Goal: Task Accomplishment & Management: Use online tool/utility

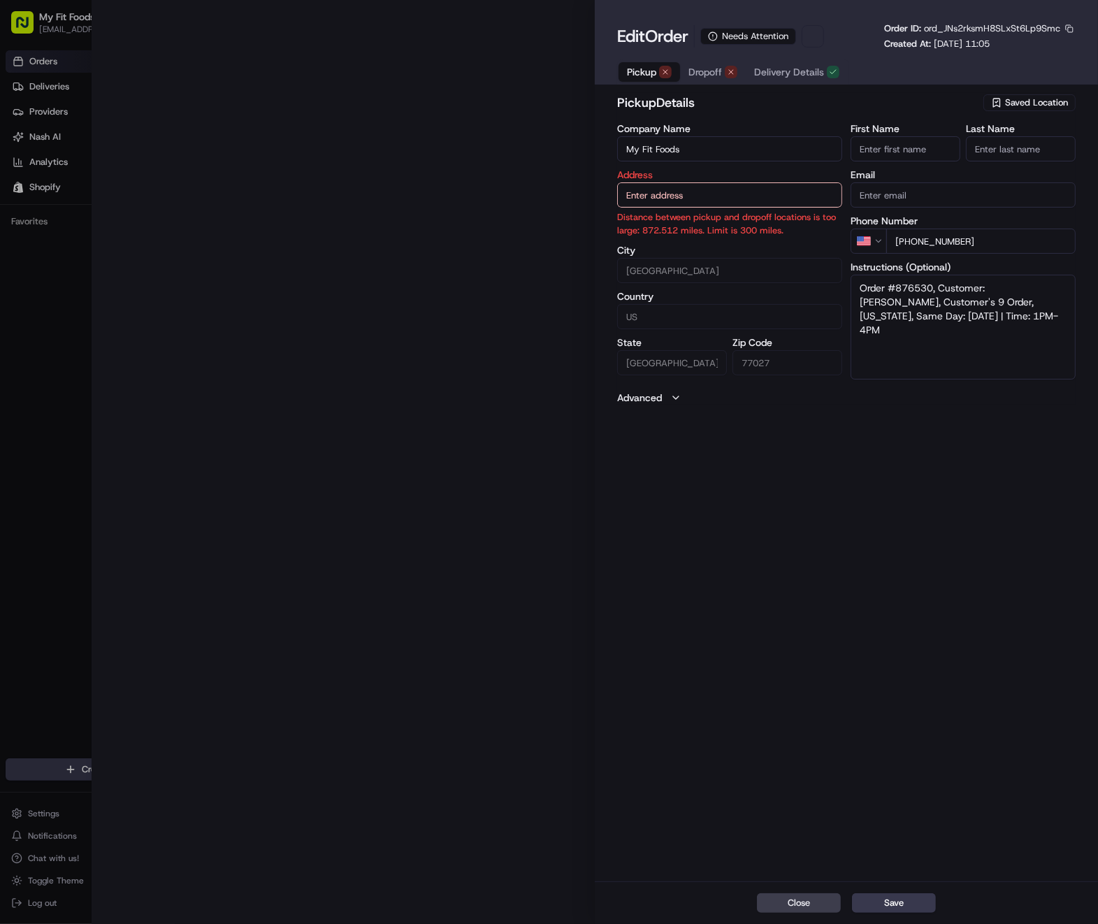
type input "[STREET_ADDRESS][US_STATE]"
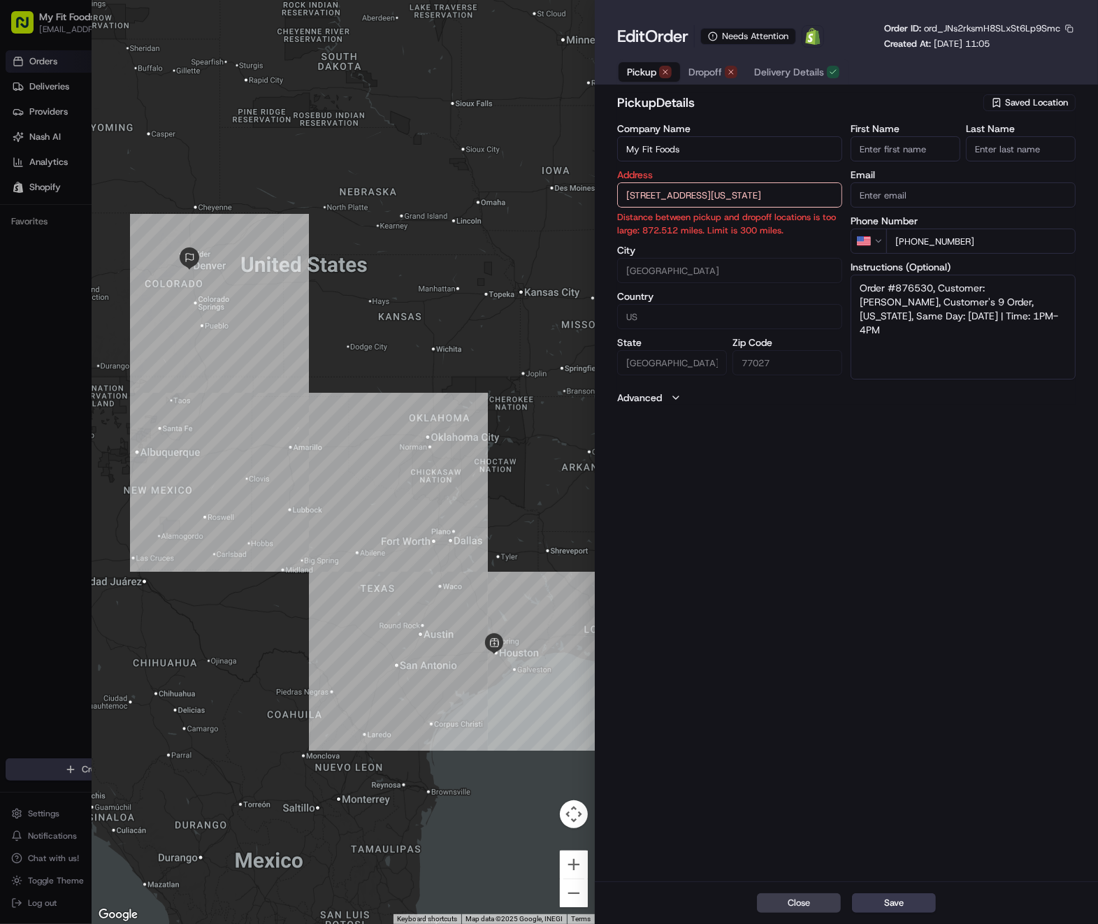
click at [758, 576] on div "pickup Details Saved Location Company Name My Fit Foods Address [STREET_ADDRESS…" at bounding box center [846, 485] width 503 height 791
click at [1042, 103] on span "Saved Location" at bounding box center [1036, 102] width 63 height 13
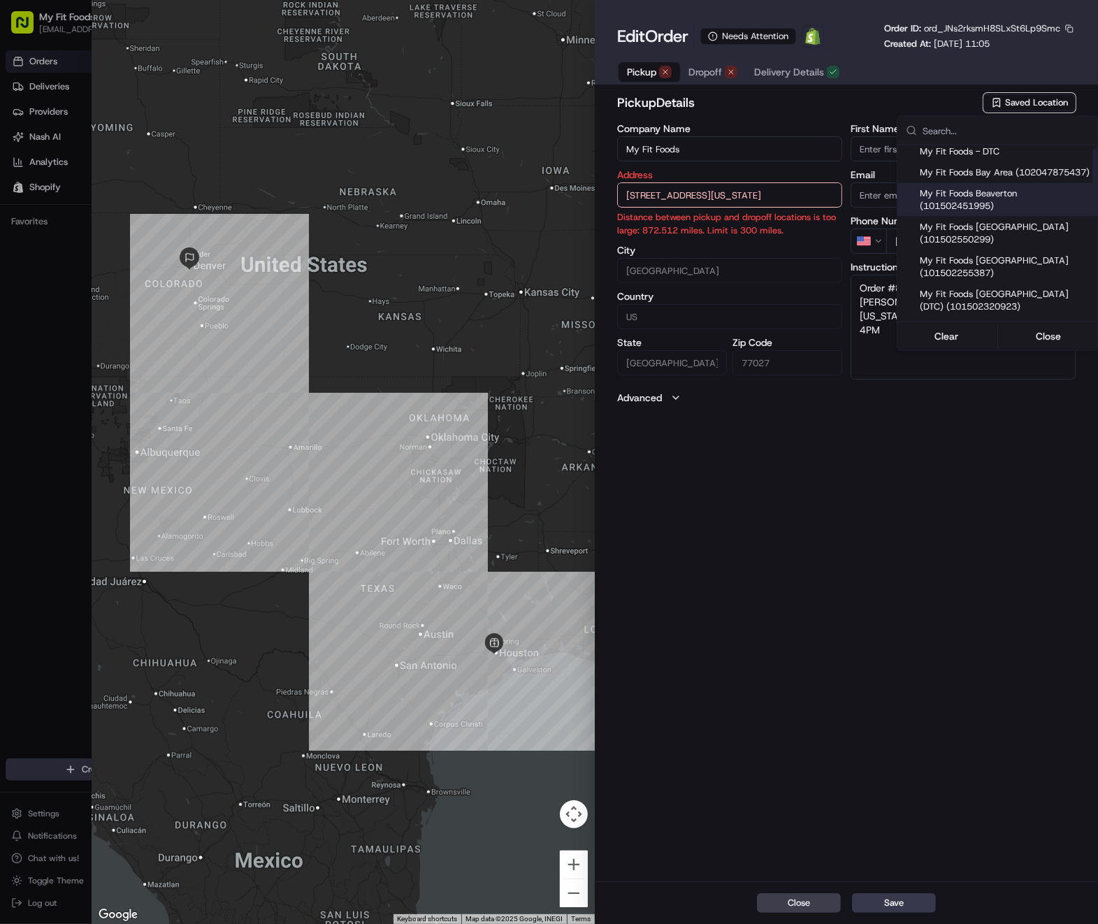
scroll to position [140, 0]
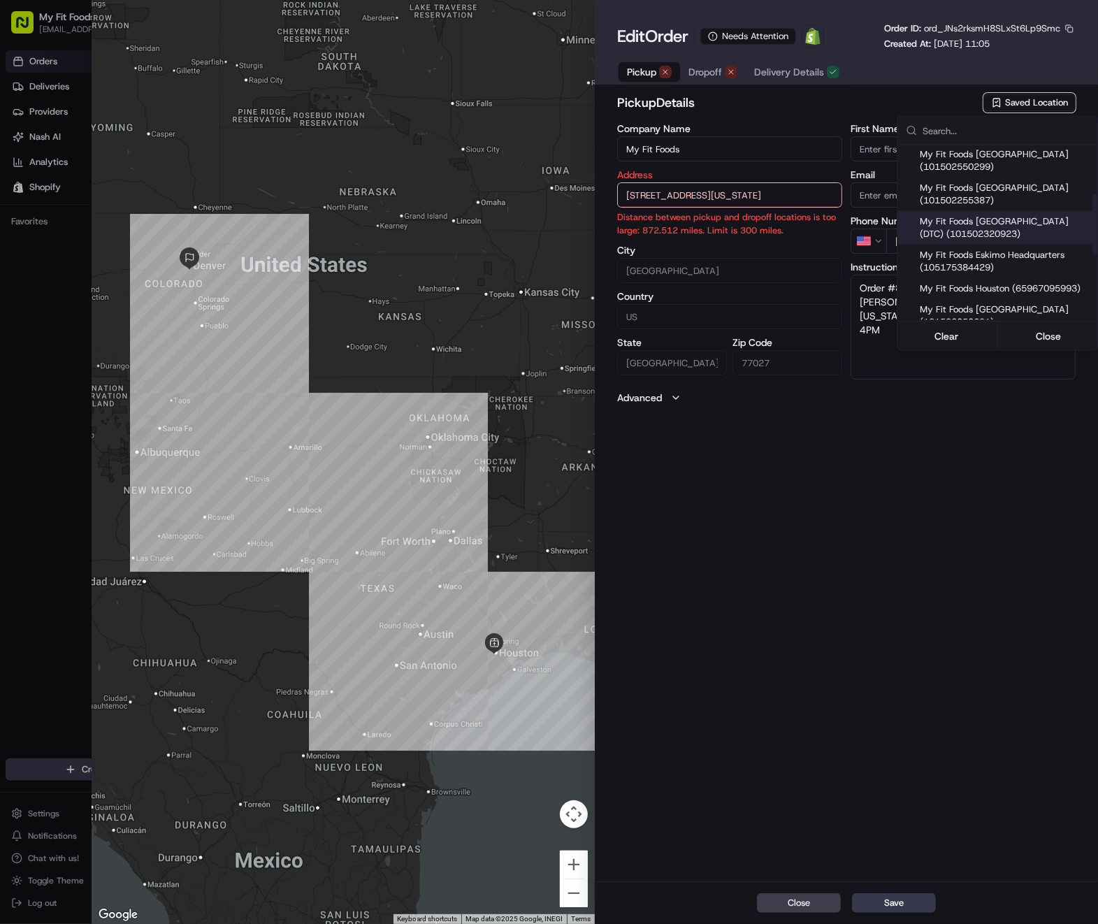
click at [1028, 240] on span "My Fit Foods [GEOGRAPHIC_DATA] (DTC) (101502320923)" at bounding box center [1005, 227] width 172 height 25
type input "My Fit Foods [GEOGRAPHIC_DATA] (DTC)"
type input "[STREET_ADDRESS]"
type input "[GEOGRAPHIC_DATA]"
type input "CO"
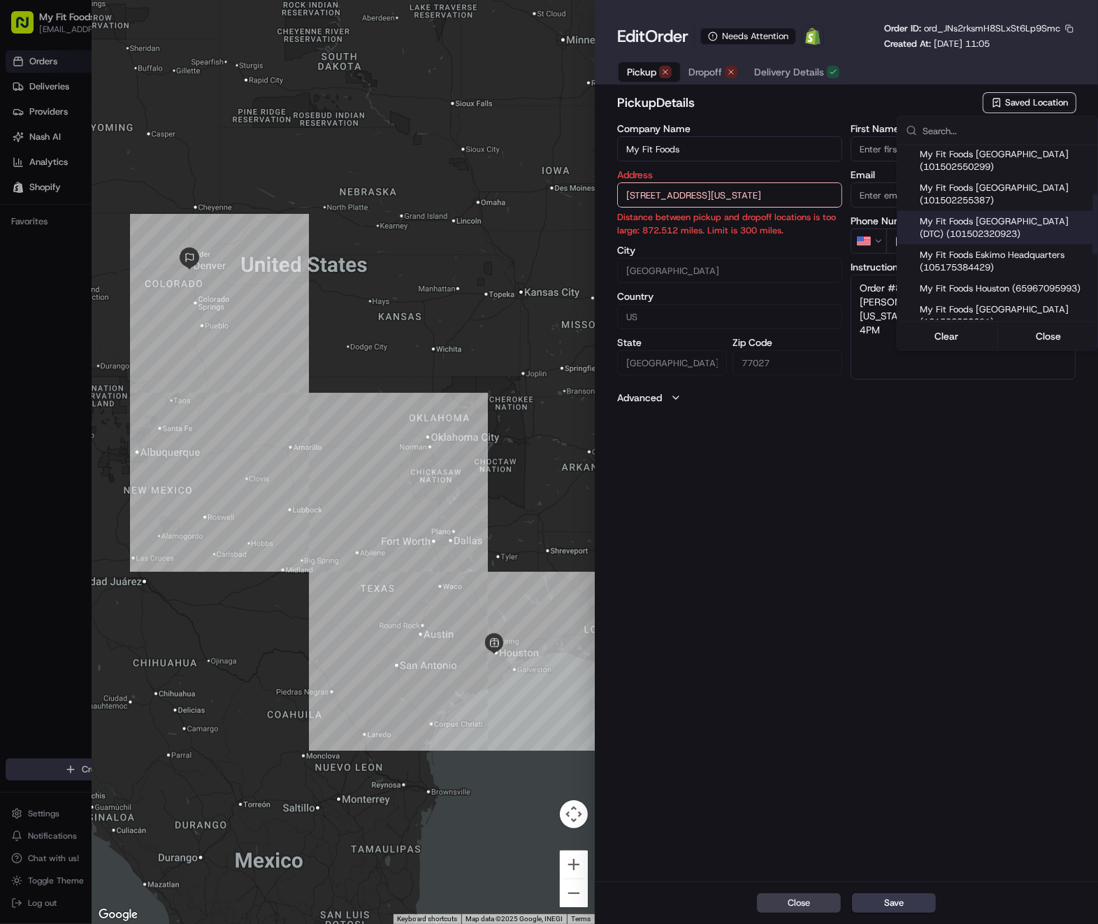
type input "80111"
type input "[PHONE_NUMBER]"
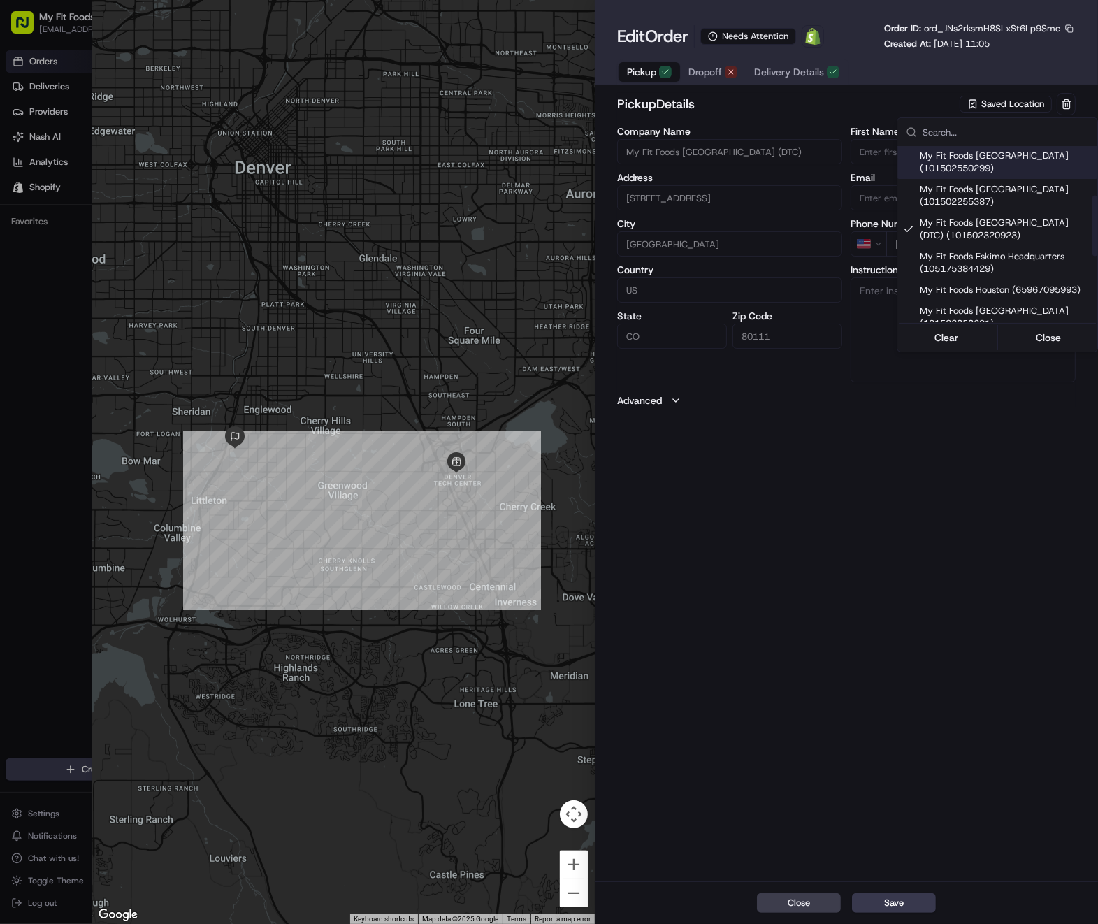
click at [709, 80] on div at bounding box center [549, 462] width 1098 height 924
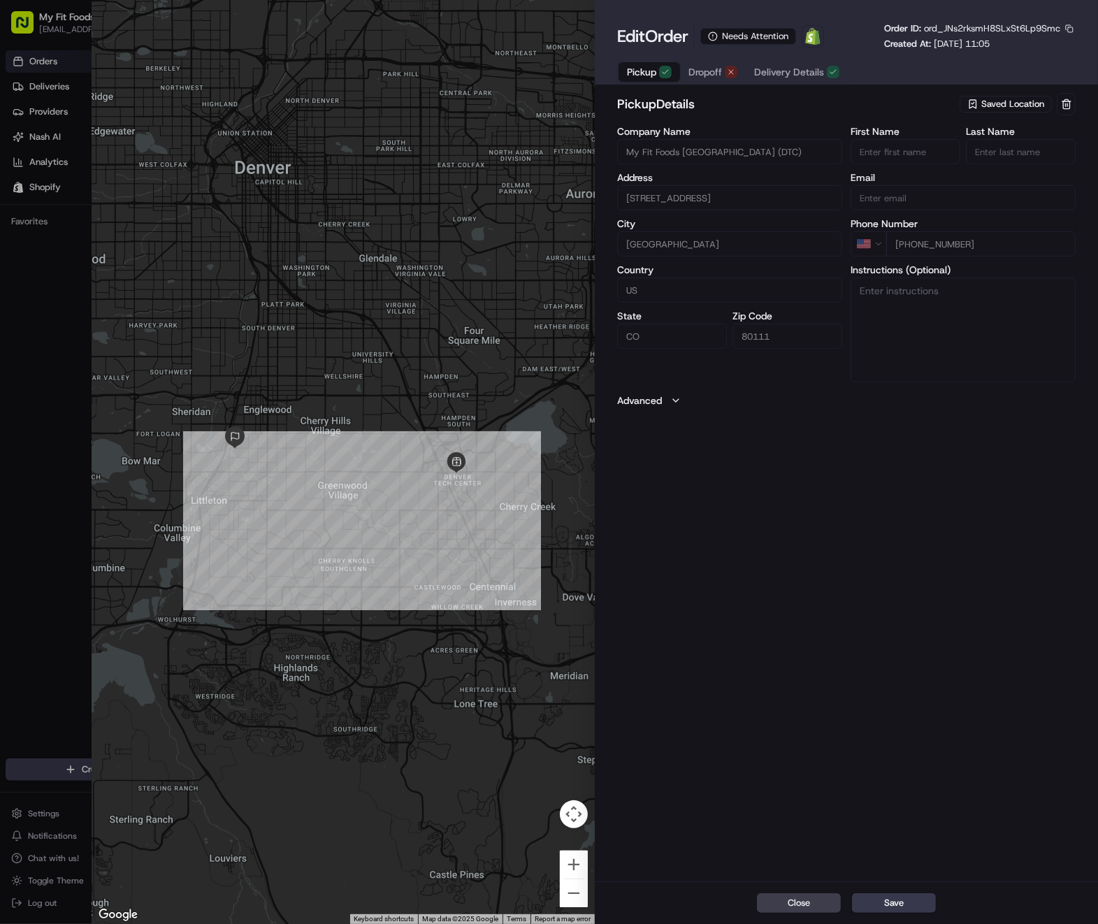
click at [704, 66] on span "Dropoff" at bounding box center [705, 72] width 34 height 14
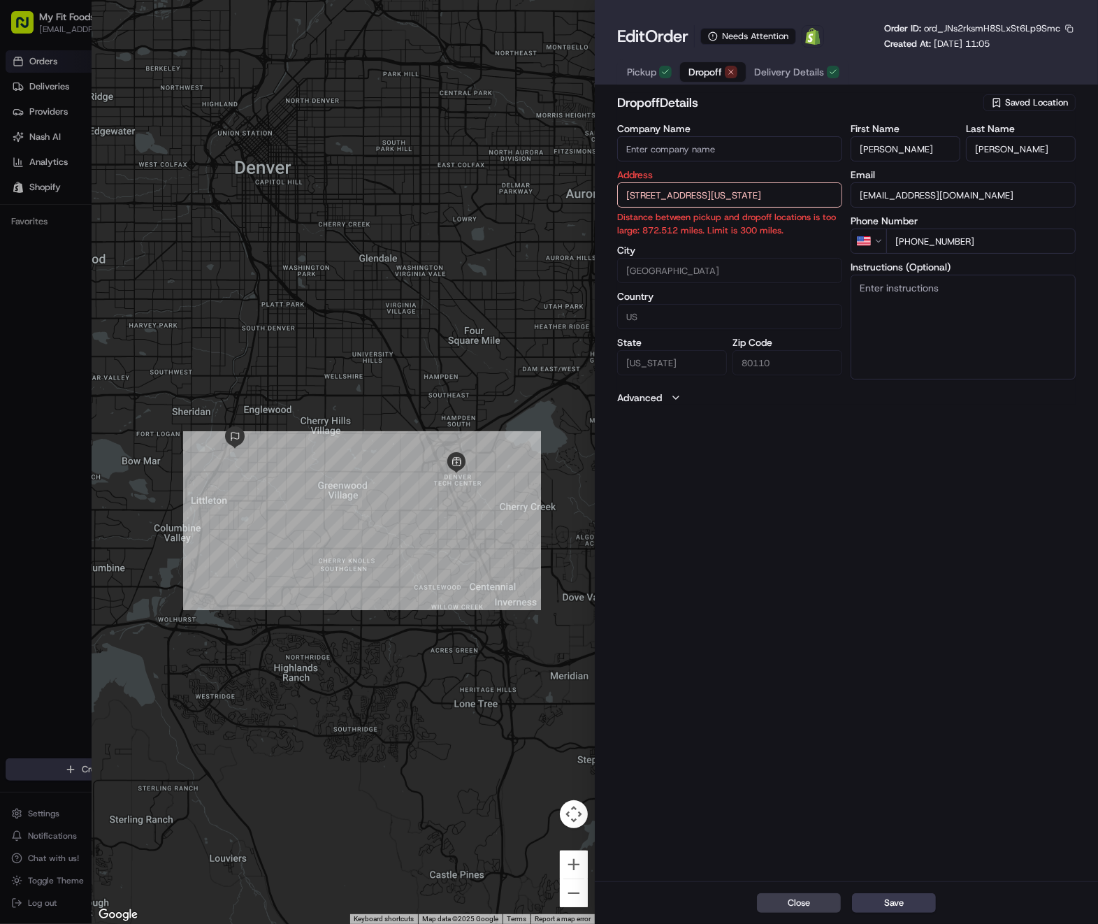
click at [920, 345] on textarea "Instructions (Optional)" at bounding box center [962, 327] width 225 height 105
paste textarea "876530"
type textarea "876530"
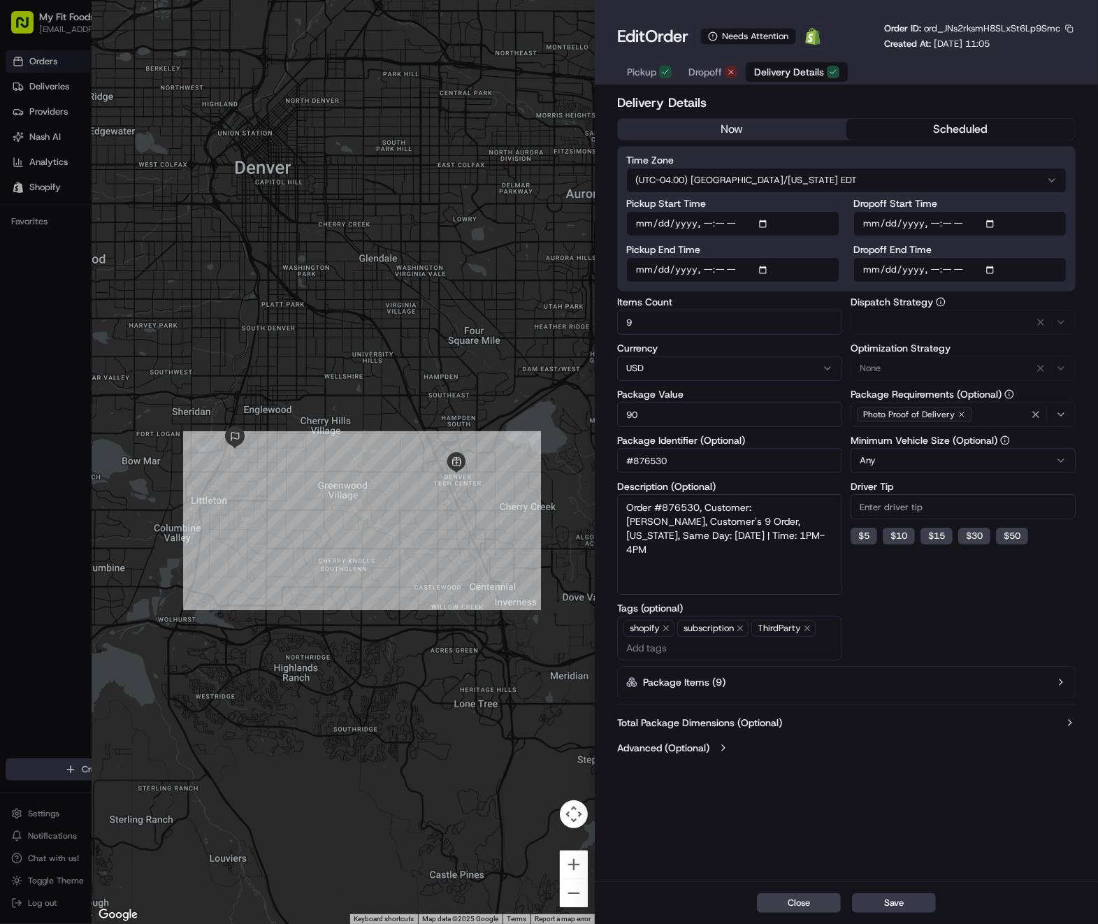
click at [769, 80] on button "Delivery Details" at bounding box center [796, 72] width 102 height 20
click at [782, 571] on textarea "Order #876530, Customer: [PERSON_NAME], Customer's 9 Order, [US_STATE], Same Da…" at bounding box center [729, 544] width 225 height 101
click at [691, 752] on label "Advanced (Optional)" at bounding box center [663, 748] width 92 height 14
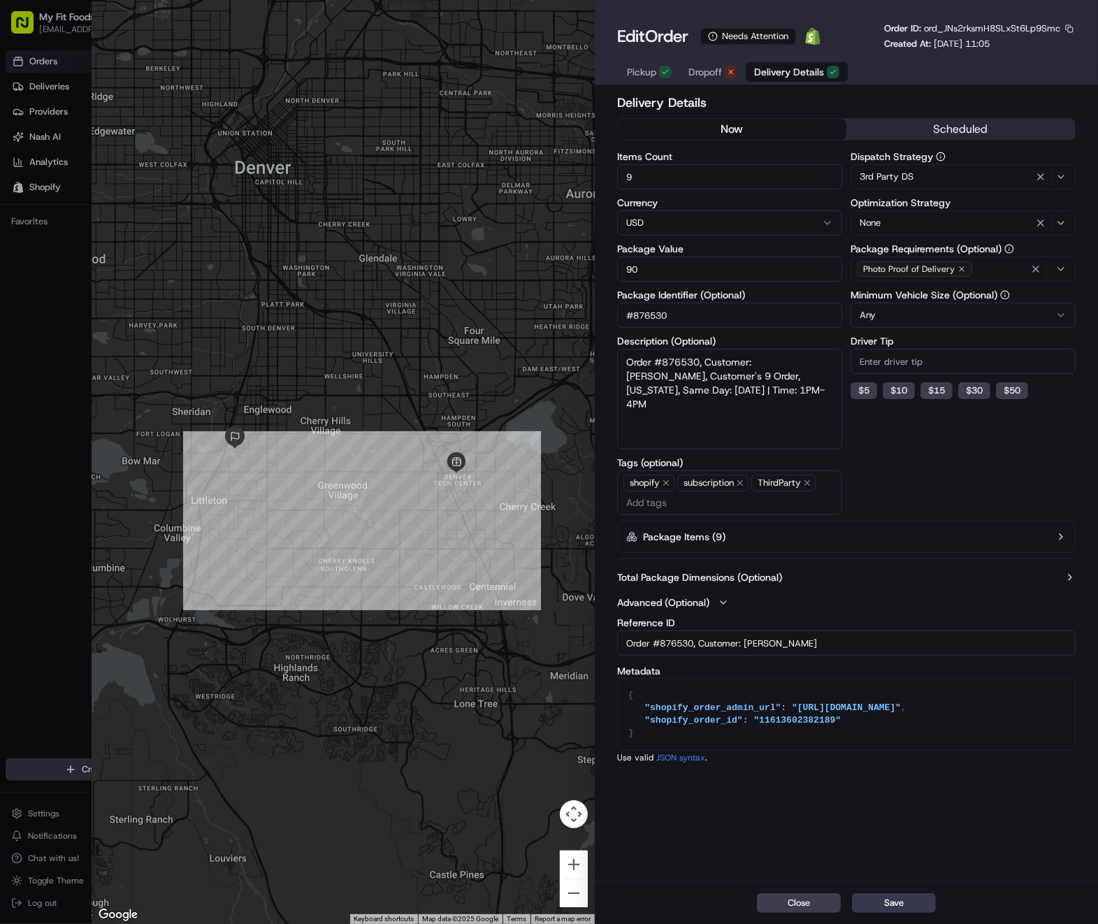
click at [811, 129] on button "now" at bounding box center [732, 129] width 228 height 21
click at [908, 187] on button "3rd Party DS" at bounding box center [962, 176] width 225 height 25
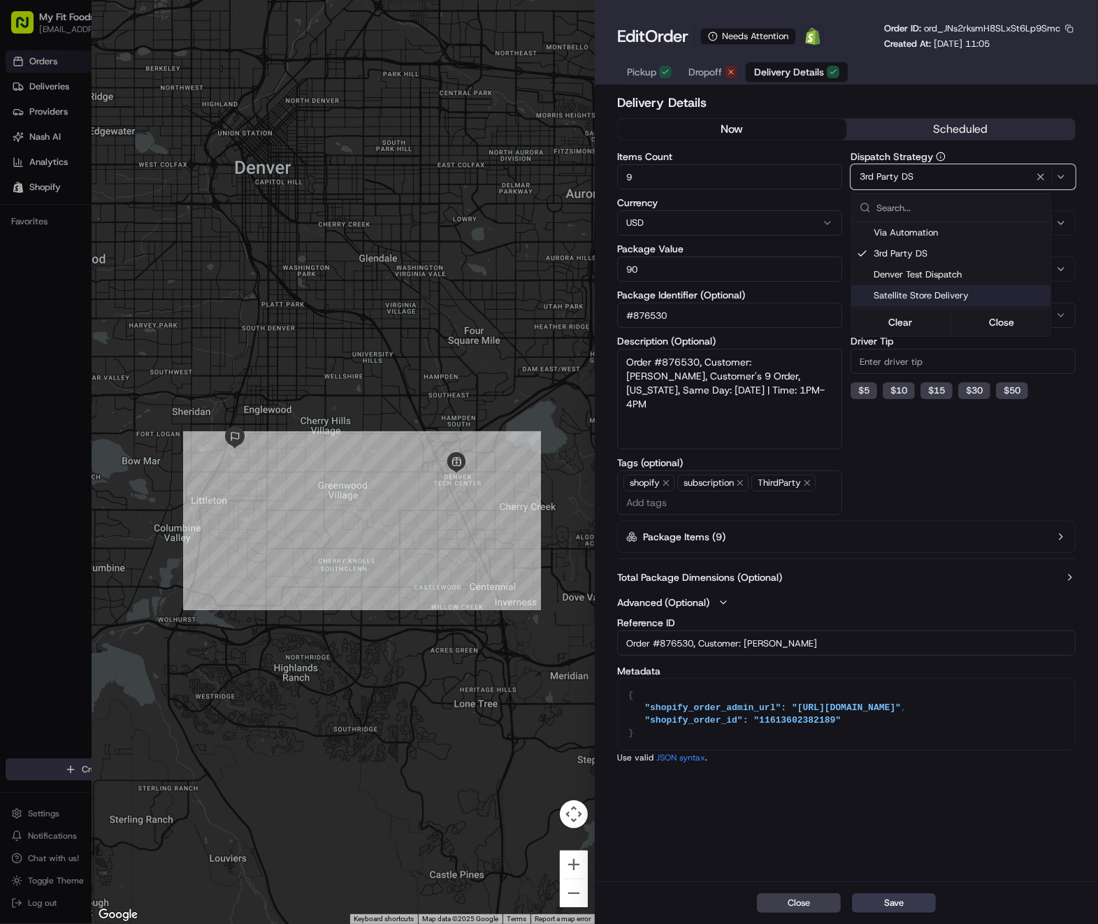
click at [937, 454] on div at bounding box center [549, 462] width 1098 height 924
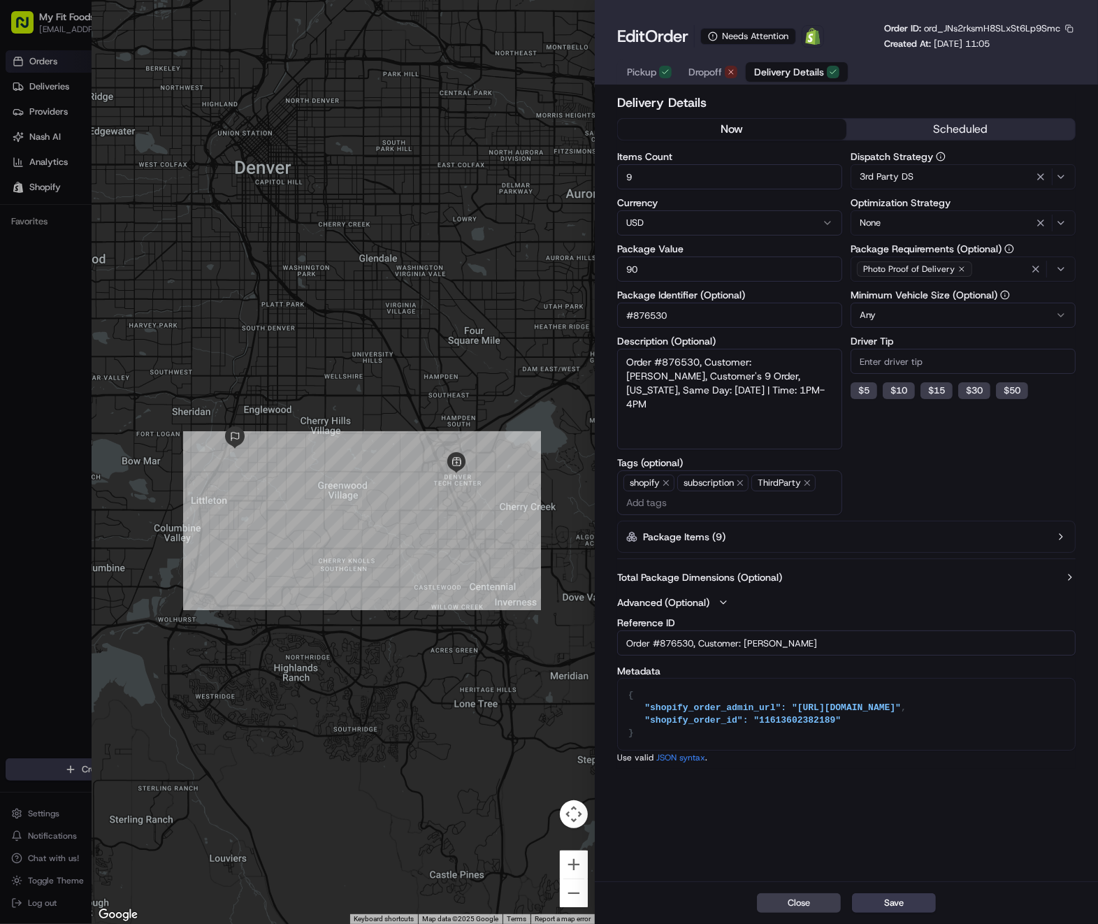
click at [970, 24] on span "ord_JNs2rksmH8SLxSt6Lp9Smc" at bounding box center [992, 28] width 136 height 12
click at [972, 24] on span "ord_JNs2rksmH8SLxSt6Lp9Smc" at bounding box center [992, 28] width 136 height 12
copy span "ord_JNs2rksmH8SLxSt6Lp9Smc"
click at [889, 894] on button "Save" at bounding box center [894, 903] width 84 height 20
type input "1"
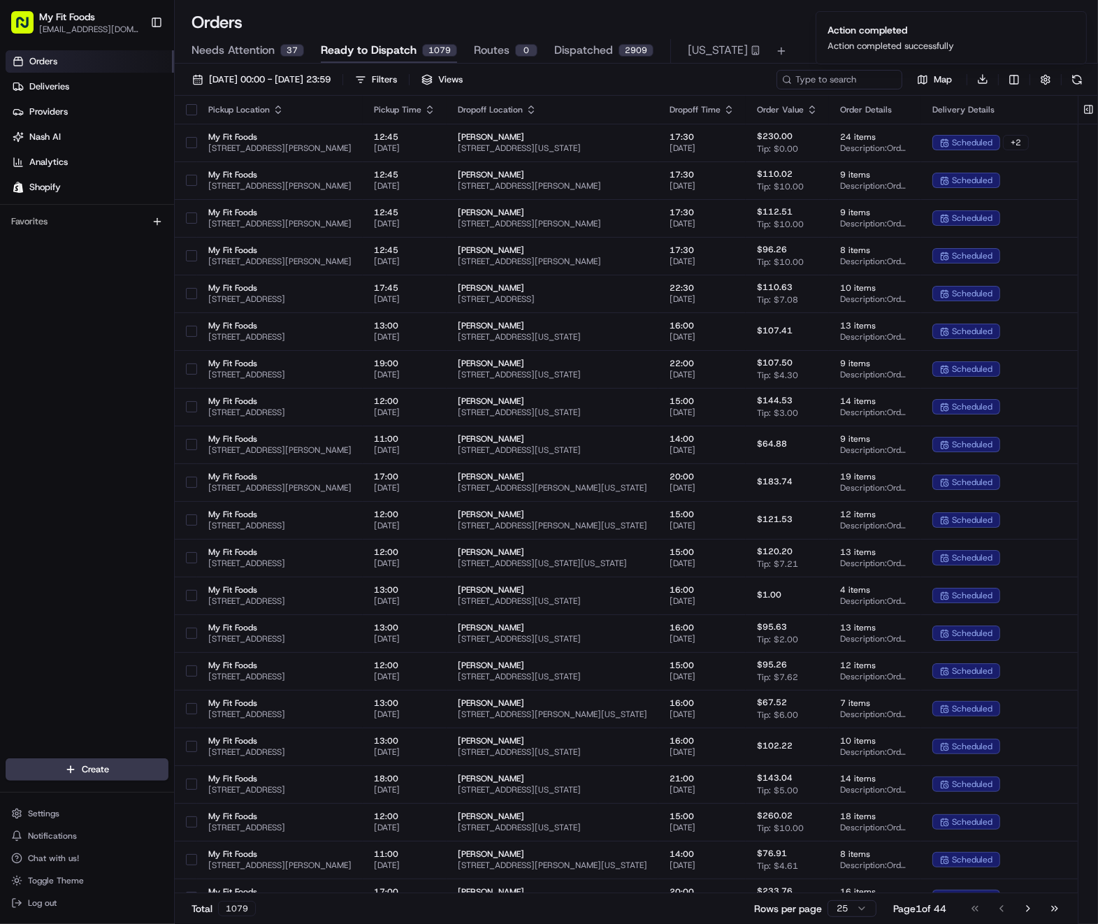
drag, startPoint x: 662, startPoint y: 14, endPoint x: 643, endPoint y: 24, distance: 22.2
click at [657, 18] on div "Orders All times are displayed using EDT timezone" at bounding box center [636, 22] width 923 height 22
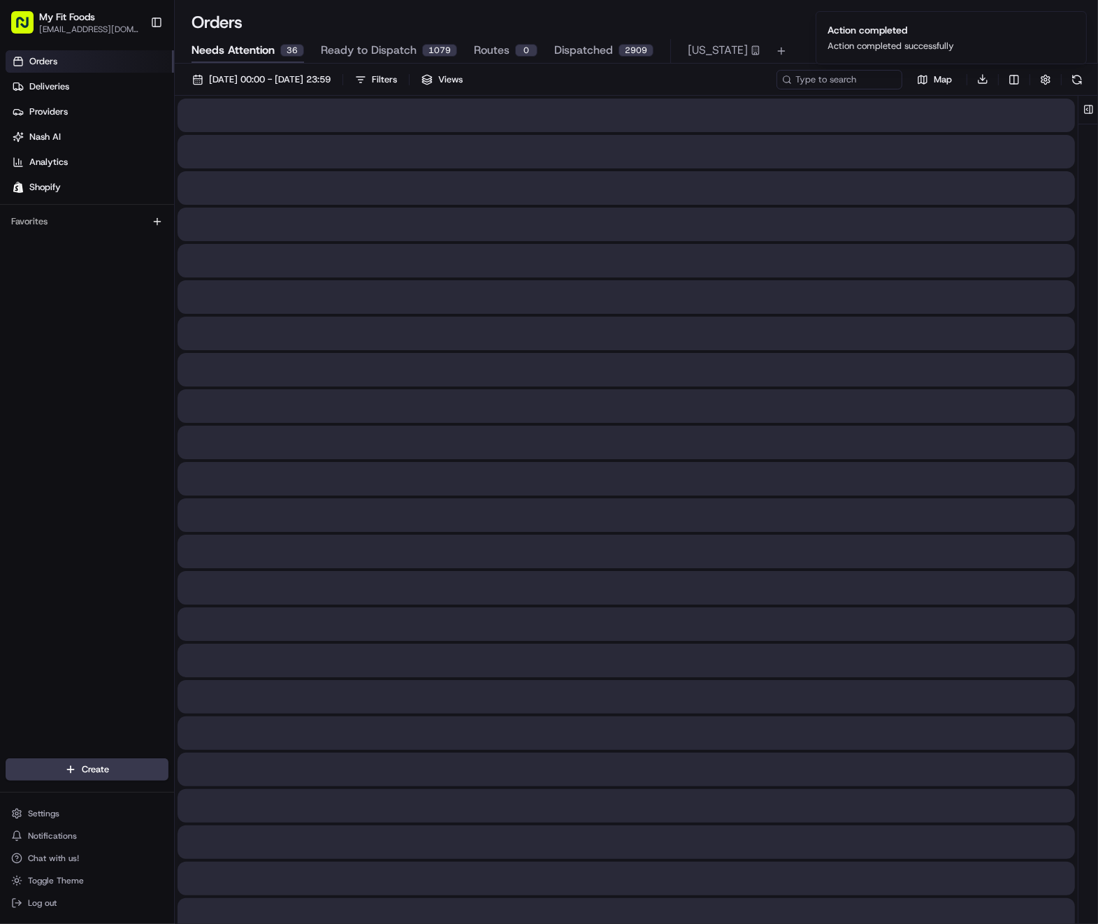
click at [224, 59] on button "Needs Attention 36" at bounding box center [247, 51] width 112 height 24
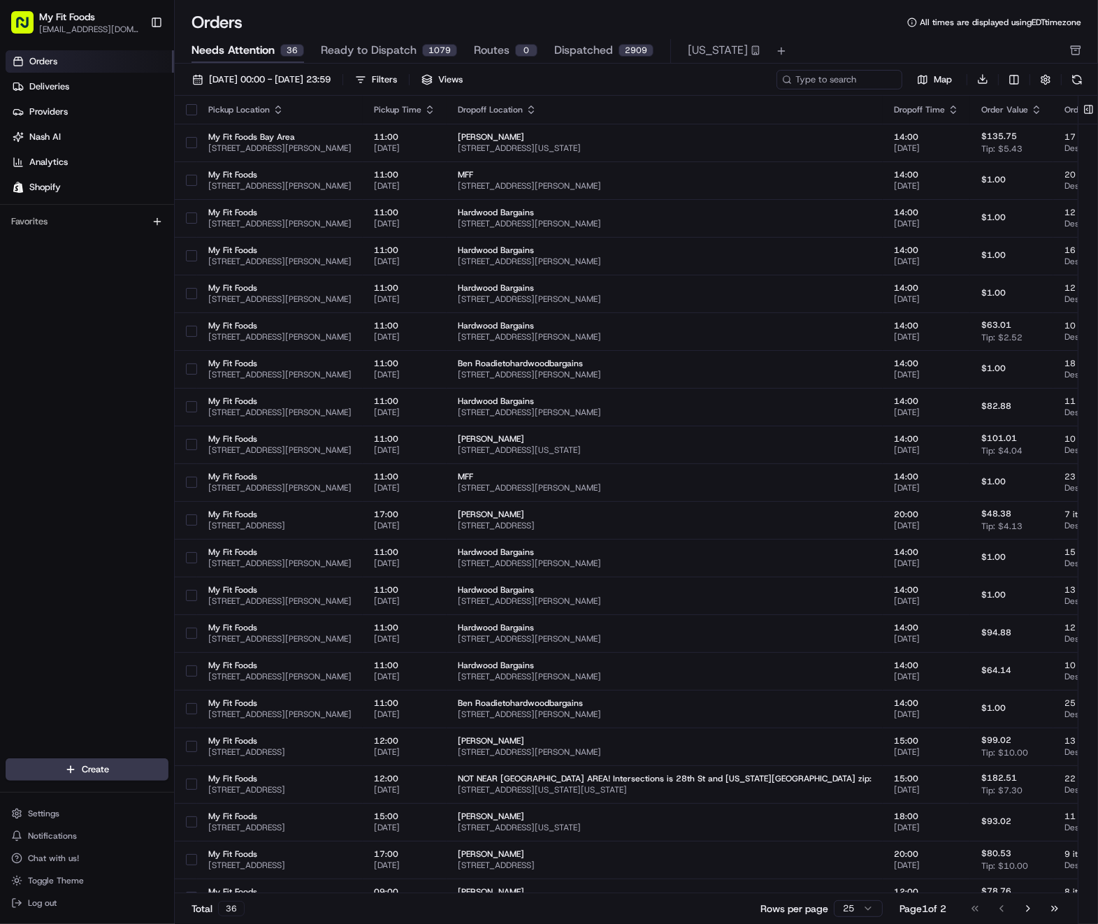
click at [326, 39] on button "Ready to Dispatch 1079" at bounding box center [389, 51] width 136 height 24
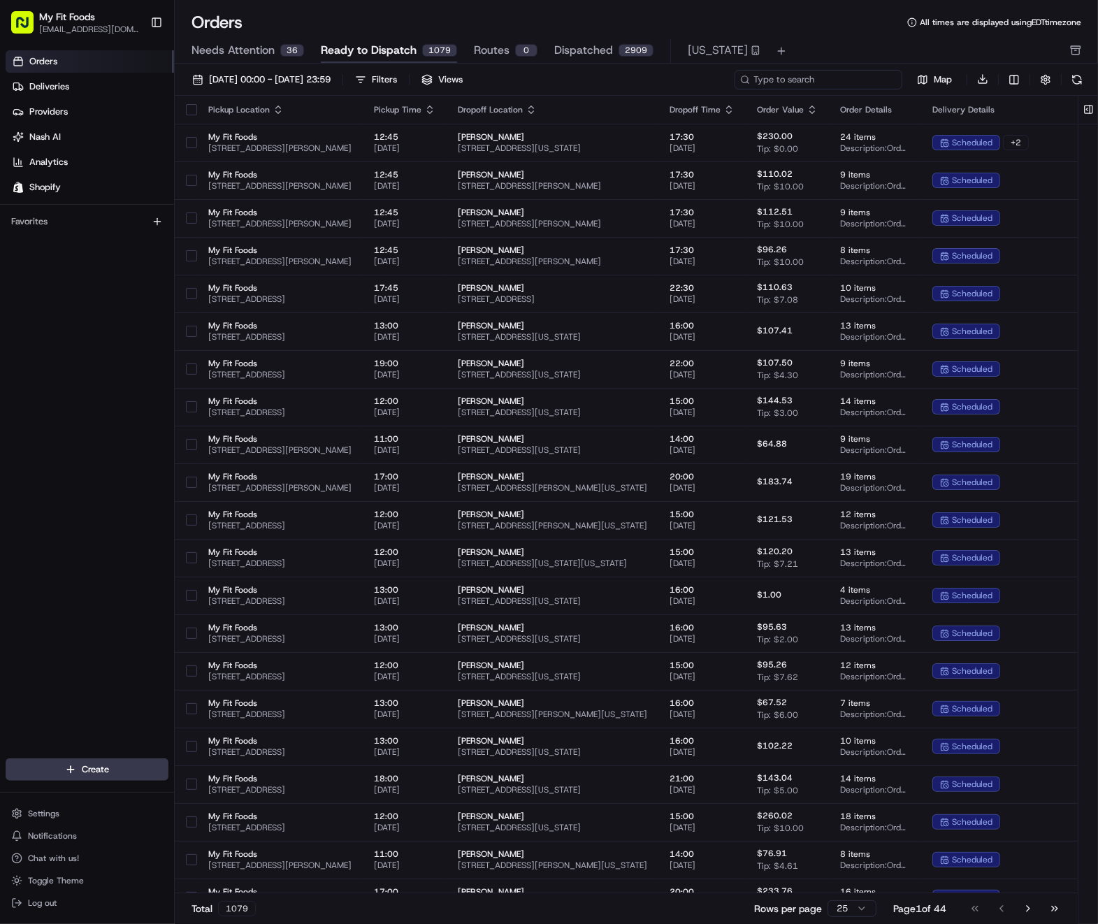
click at [850, 71] on input at bounding box center [818, 80] width 168 height 20
paste input "ord_JNs2rksmH8SLxSt6Lp9Smc"
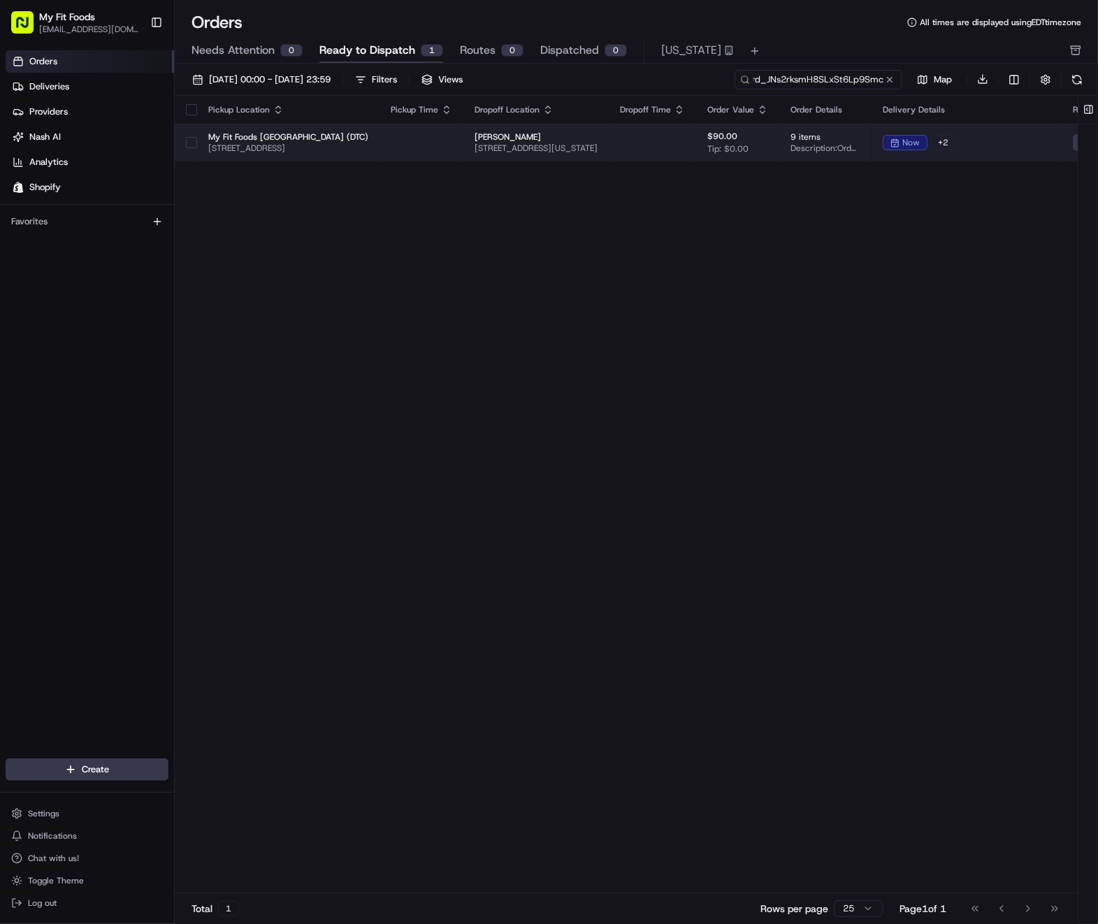
type input "ord_JNs2rksmH8SLxSt6Lp9Smc"
click at [189, 138] on button "button" at bounding box center [191, 142] width 11 height 11
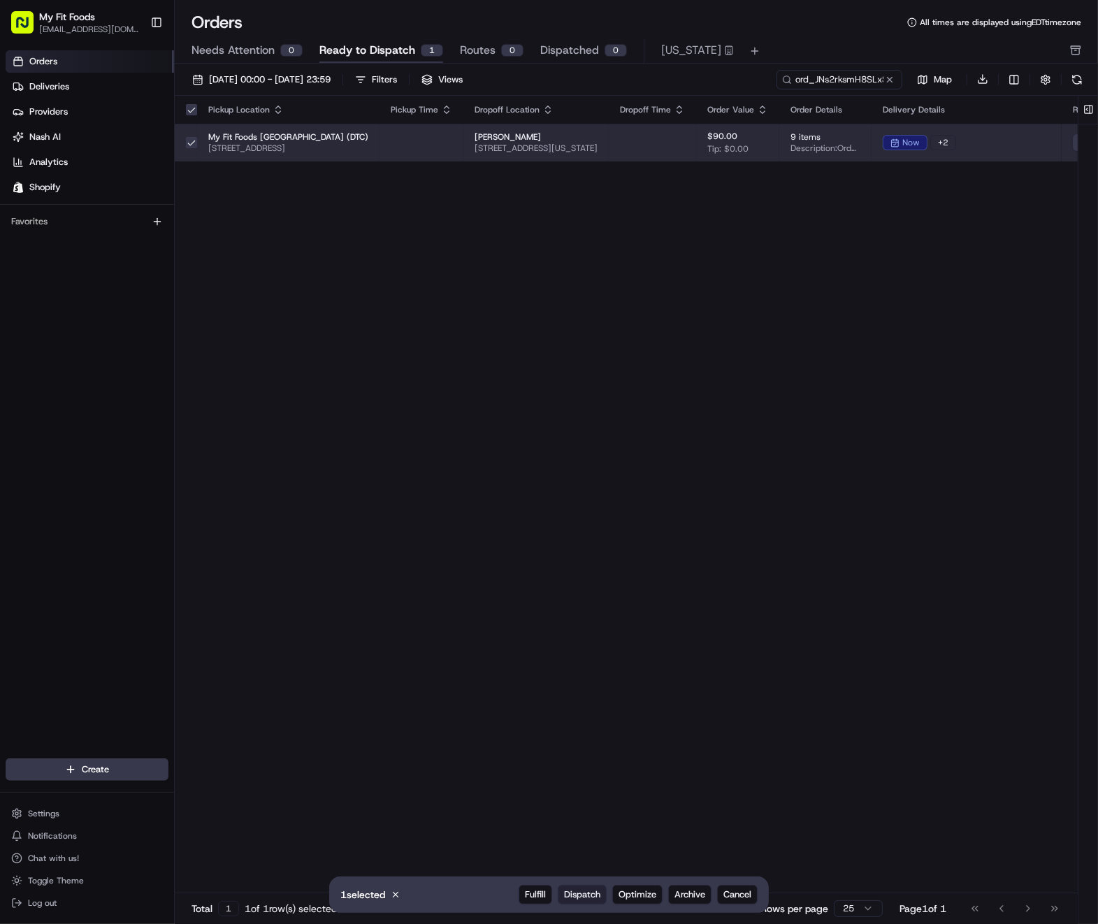
click at [584, 892] on span "Dispatch" at bounding box center [582, 894] width 36 height 13
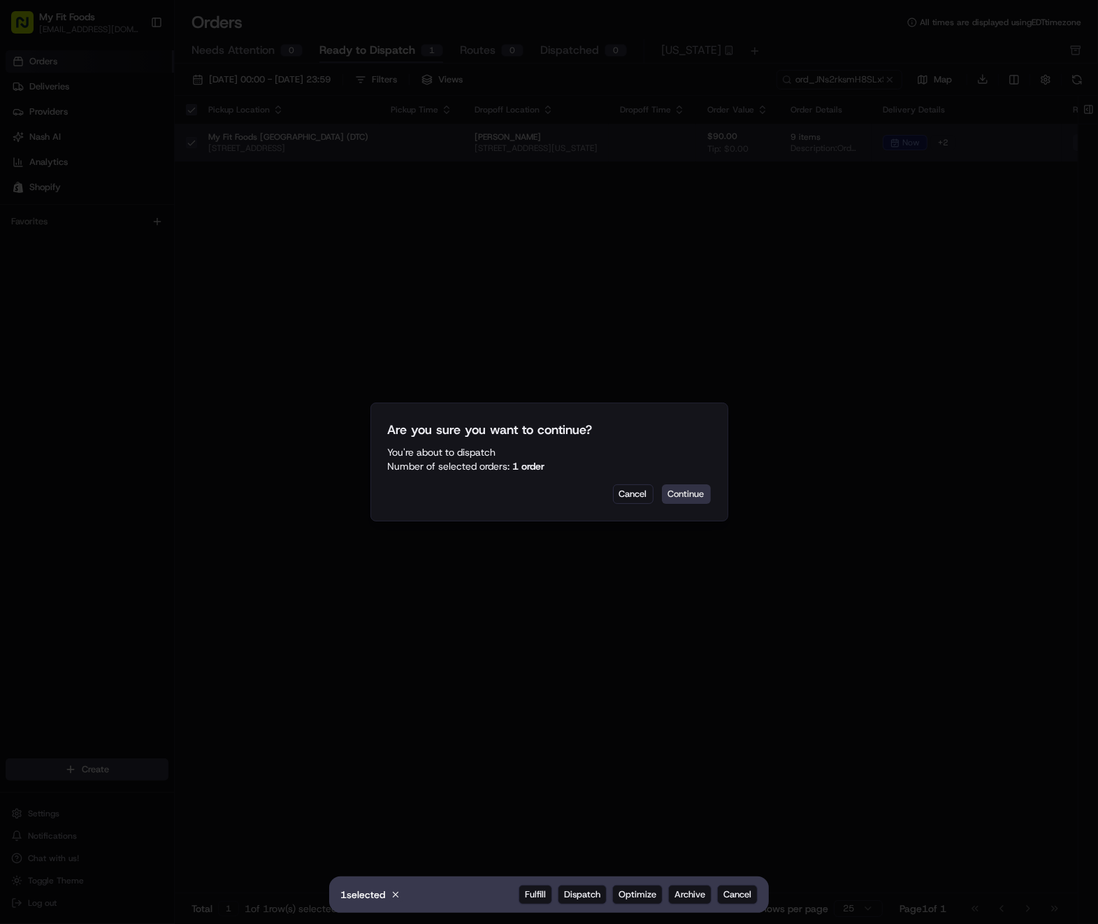
click at [687, 500] on button "Continue" at bounding box center [686, 494] width 49 height 20
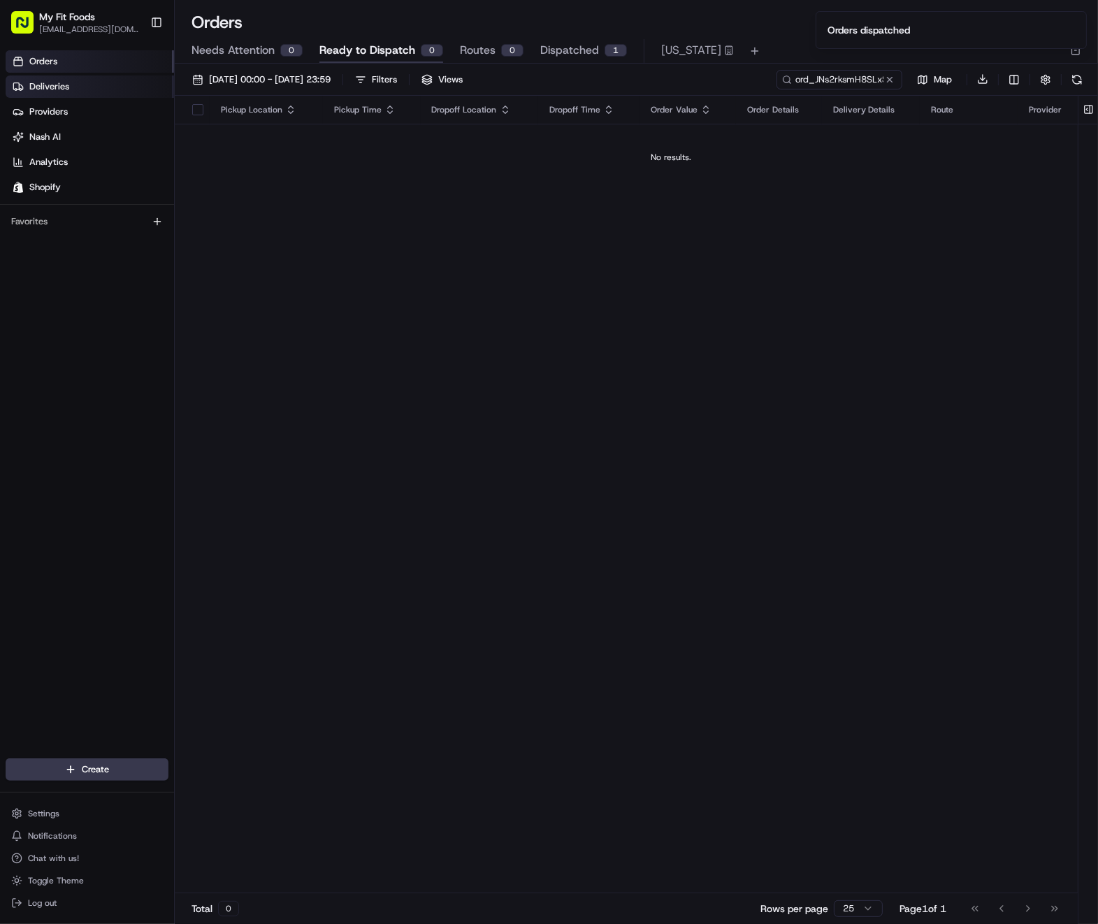
click at [66, 85] on span "Deliveries" at bounding box center [49, 86] width 40 height 13
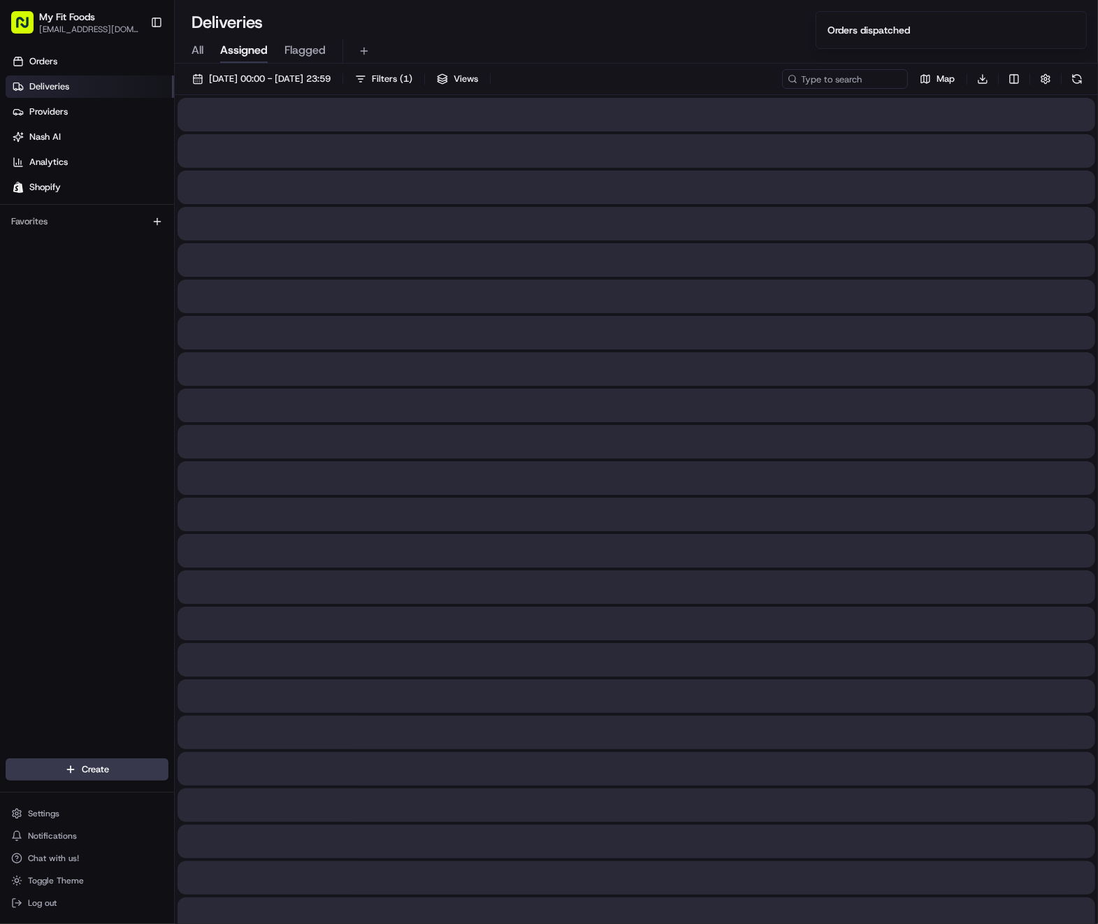
click at [196, 43] on span "All" at bounding box center [197, 50] width 12 height 17
click at [195, 48] on span "All" at bounding box center [197, 50] width 12 height 17
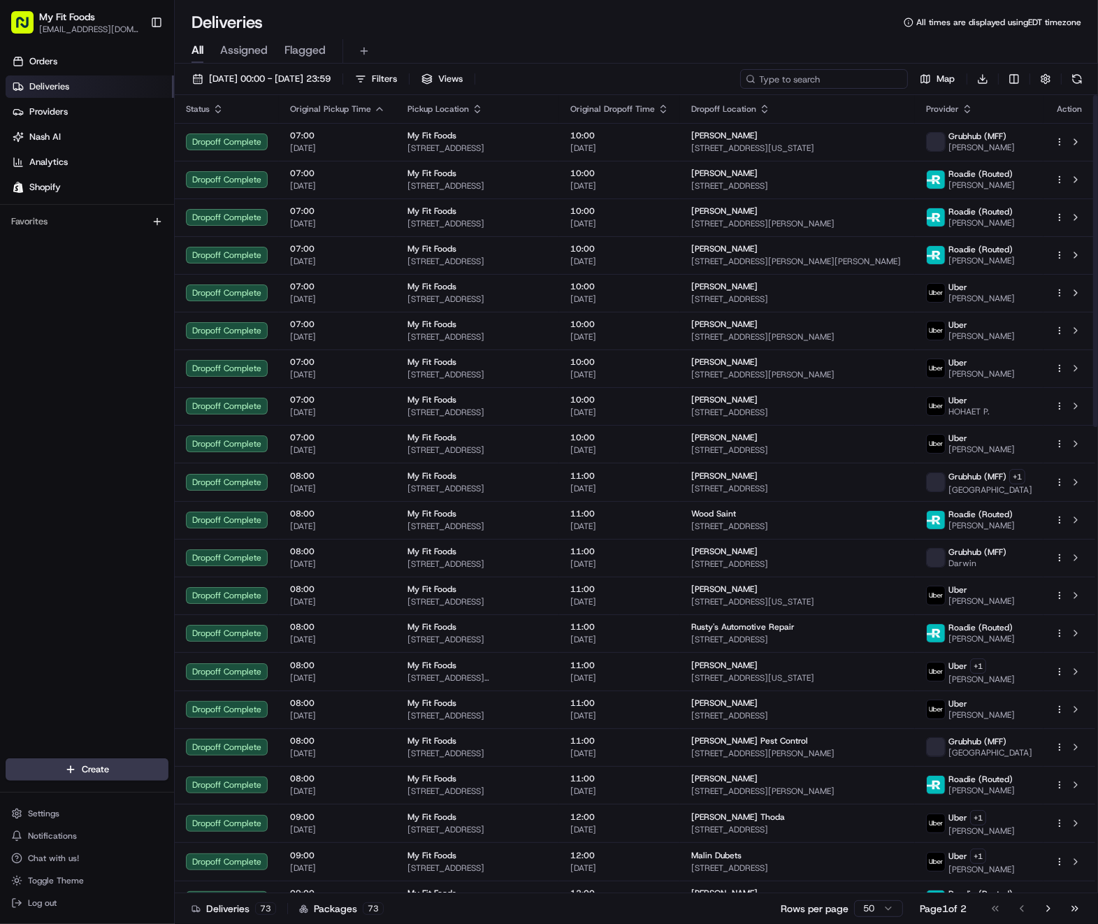
click at [808, 71] on input at bounding box center [824, 79] width 168 height 20
paste input "ord_JNs2rksmH8SLxSt6Lp9Smc"
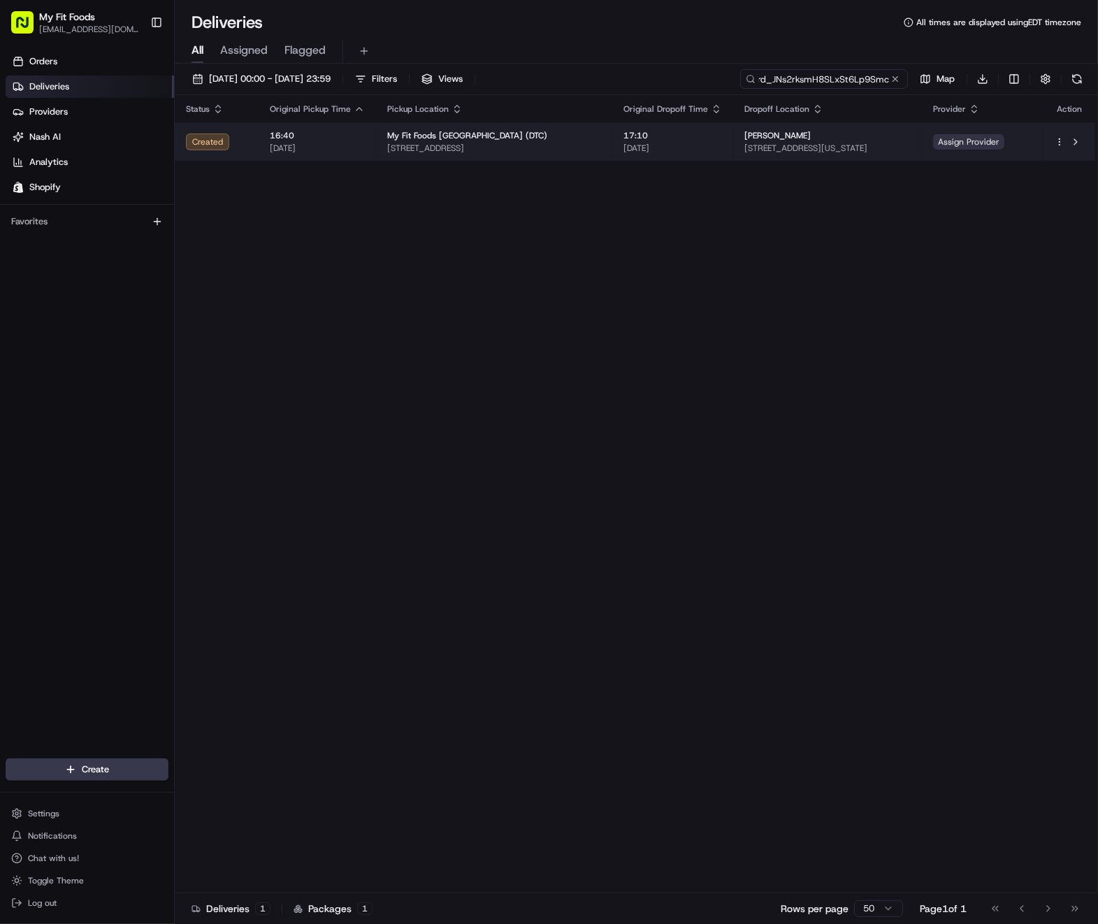
type input "ord_JNs2rksmH8SLxSt6Lp9Smc"
click at [984, 142] on span "Assign Provider" at bounding box center [968, 141] width 71 height 15
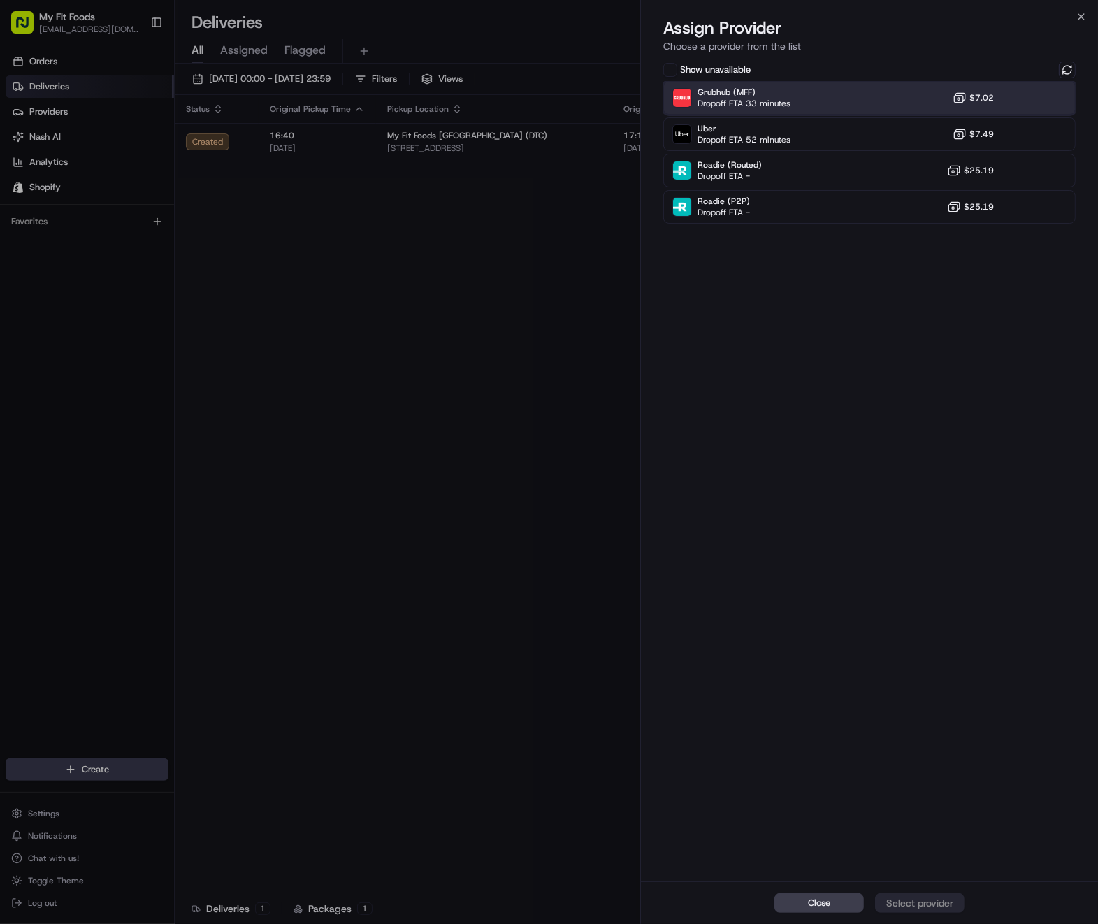
click at [803, 96] on div "Grubhub (MFF) Dropoff ETA 33 minutes $7.02" at bounding box center [869, 98] width 412 height 34
click at [935, 906] on div "Assign Provider" at bounding box center [919, 903] width 68 height 14
